Goal: Use online tool/utility: Utilize a website feature to perform a specific function

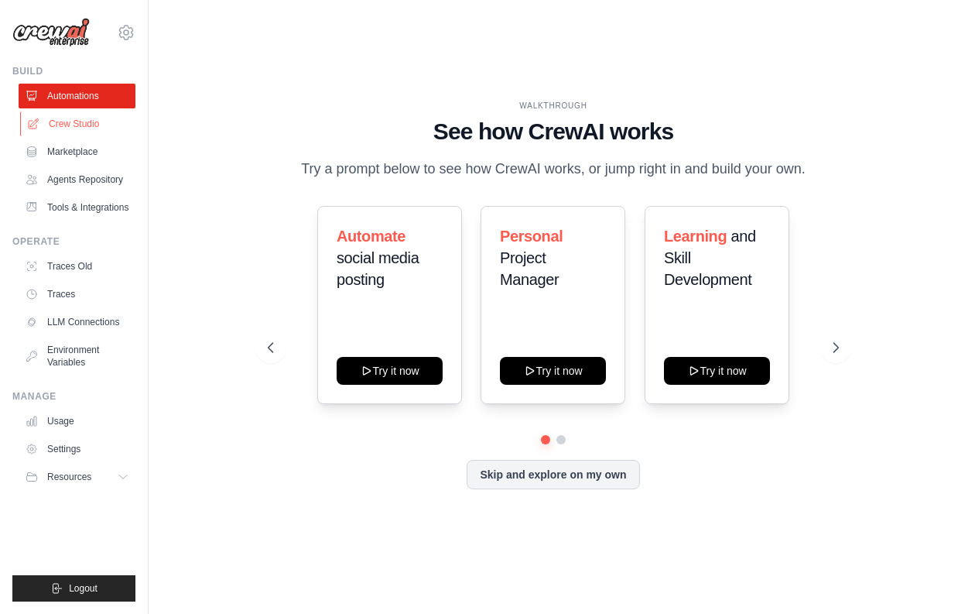
click at [80, 125] on link "Crew Studio" at bounding box center [78, 123] width 117 height 25
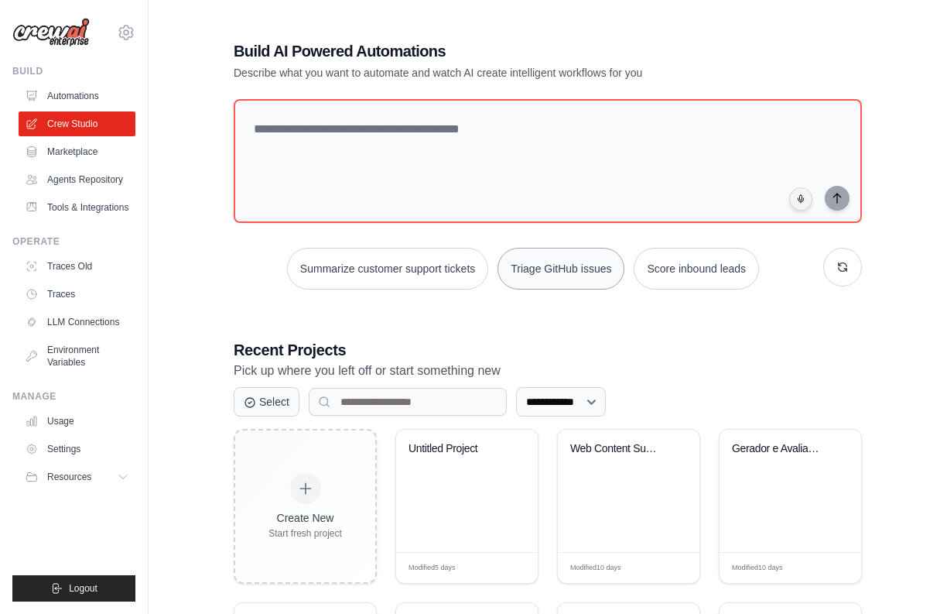
click at [573, 268] on button "Triage GitHub issues" at bounding box center [561, 269] width 127 height 42
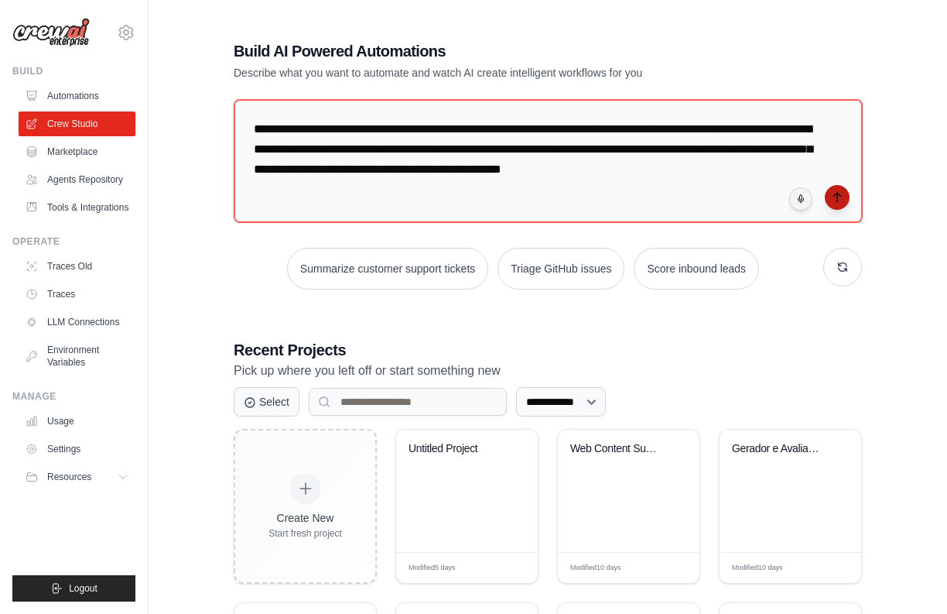
click at [842, 192] on icon "submit" at bounding box center [837, 197] width 12 height 12
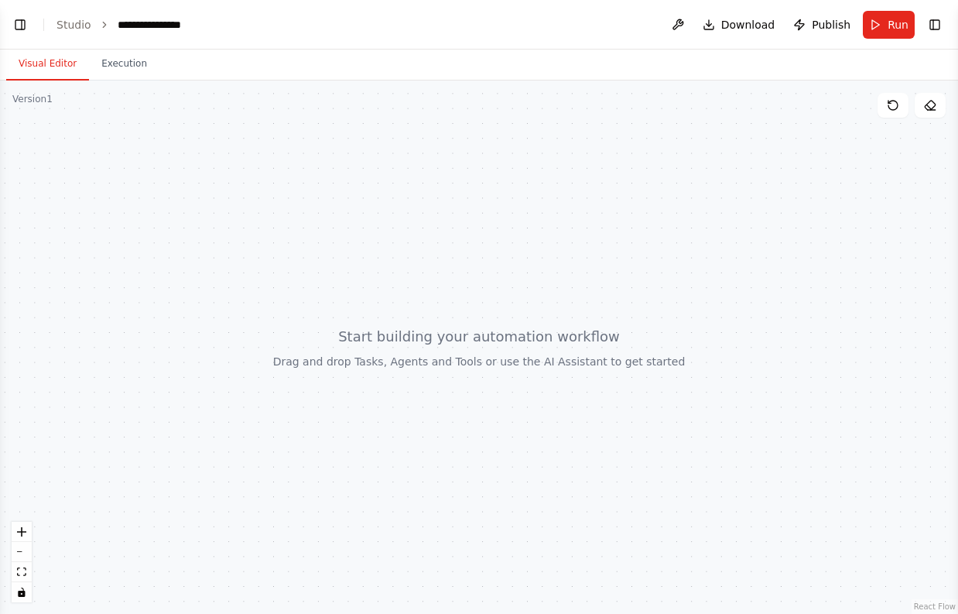
scroll to position [197, 0]
click at [939, 27] on button "Toggle Right Sidebar" at bounding box center [935, 25] width 22 height 22
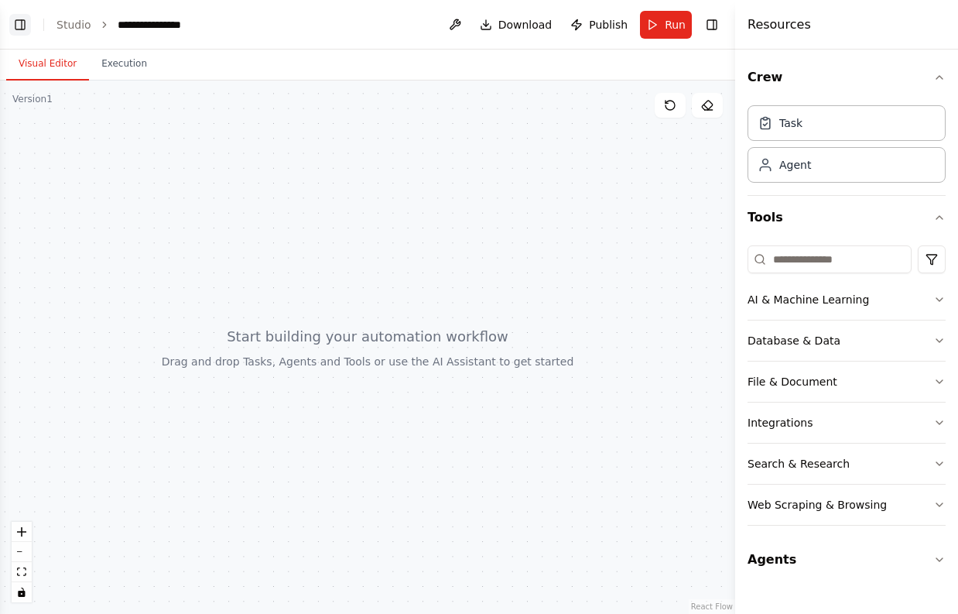
click at [26, 27] on button "Toggle Left Sidebar" at bounding box center [20, 25] width 22 height 22
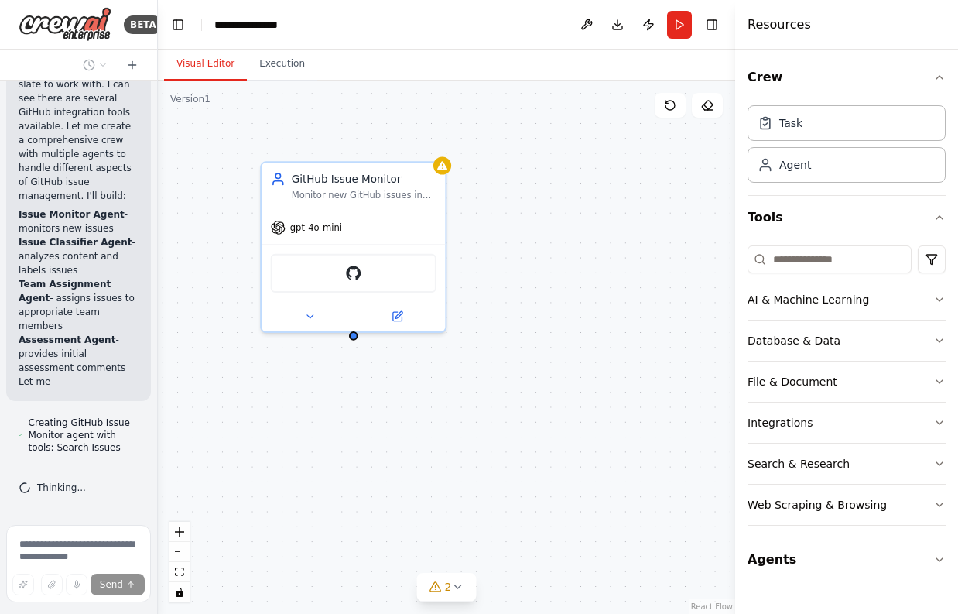
scroll to position [821, 0]
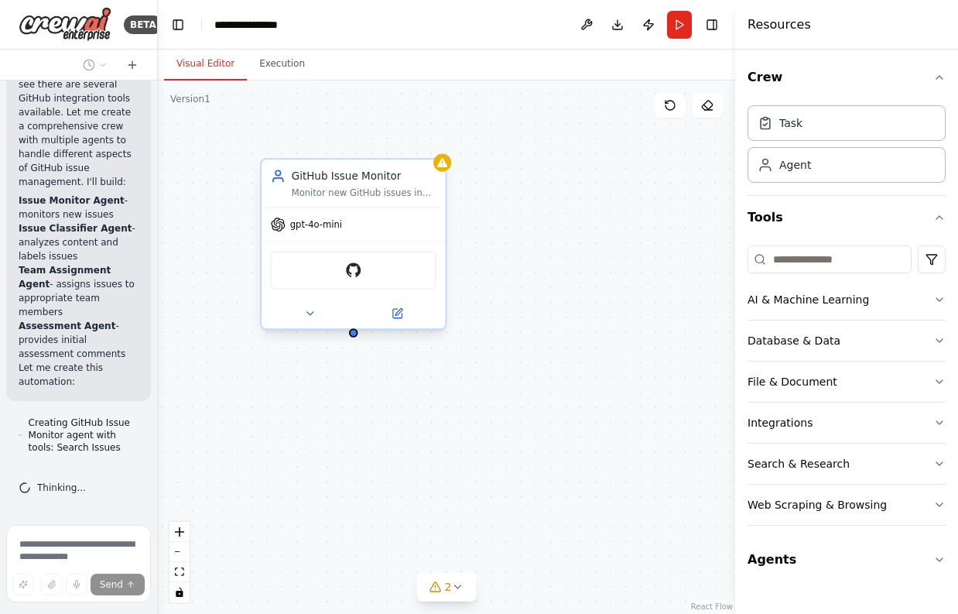
click at [397, 271] on div "GitHub" at bounding box center [354, 270] width 166 height 39
click at [382, 273] on div "GitHub" at bounding box center [354, 270] width 166 height 39
click at [355, 271] on img at bounding box center [353, 270] width 18 height 18
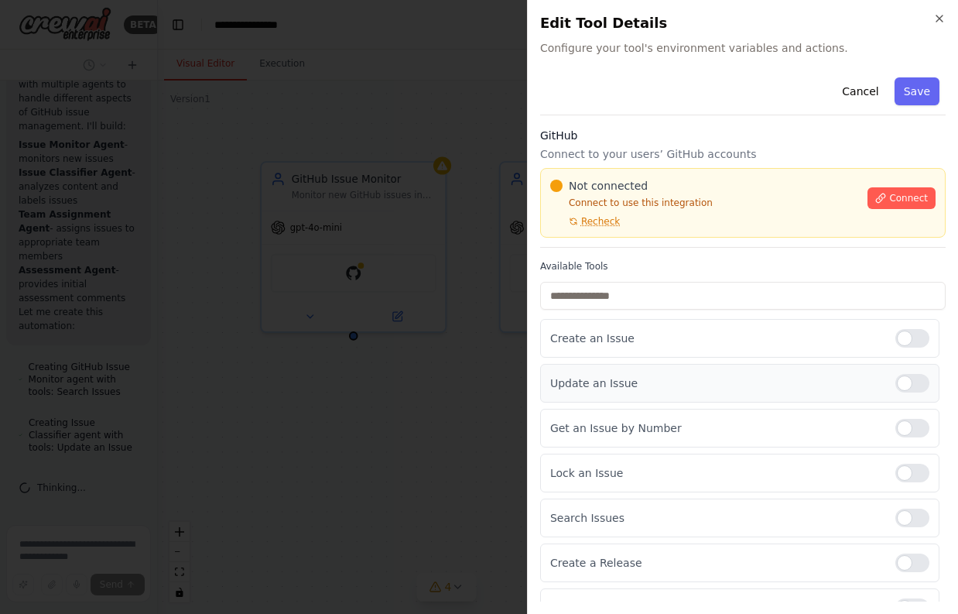
scroll to position [945, 0]
click at [942, 19] on icon "button" at bounding box center [939, 18] width 12 height 12
